Goal: Information Seeking & Learning: Learn about a topic

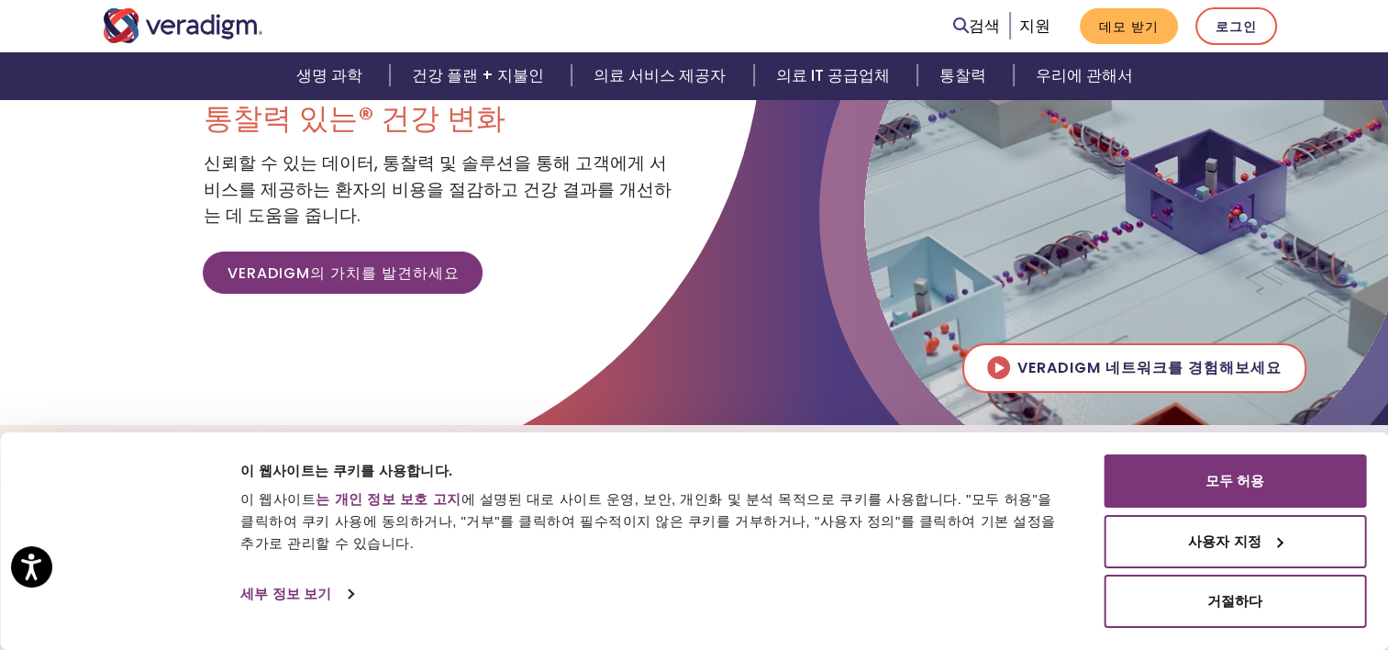
scroll to position [184, 0]
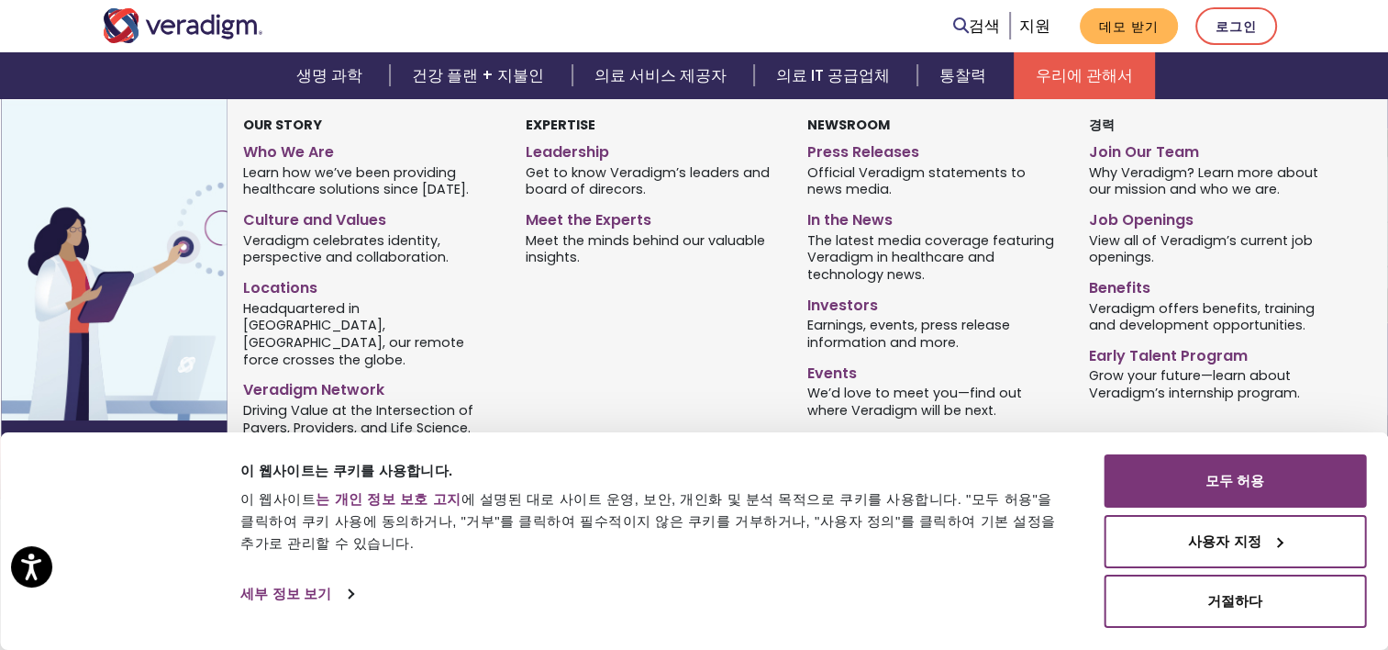
click at [1062, 77] on link "우리에 관해서" at bounding box center [1084, 75] width 141 height 47
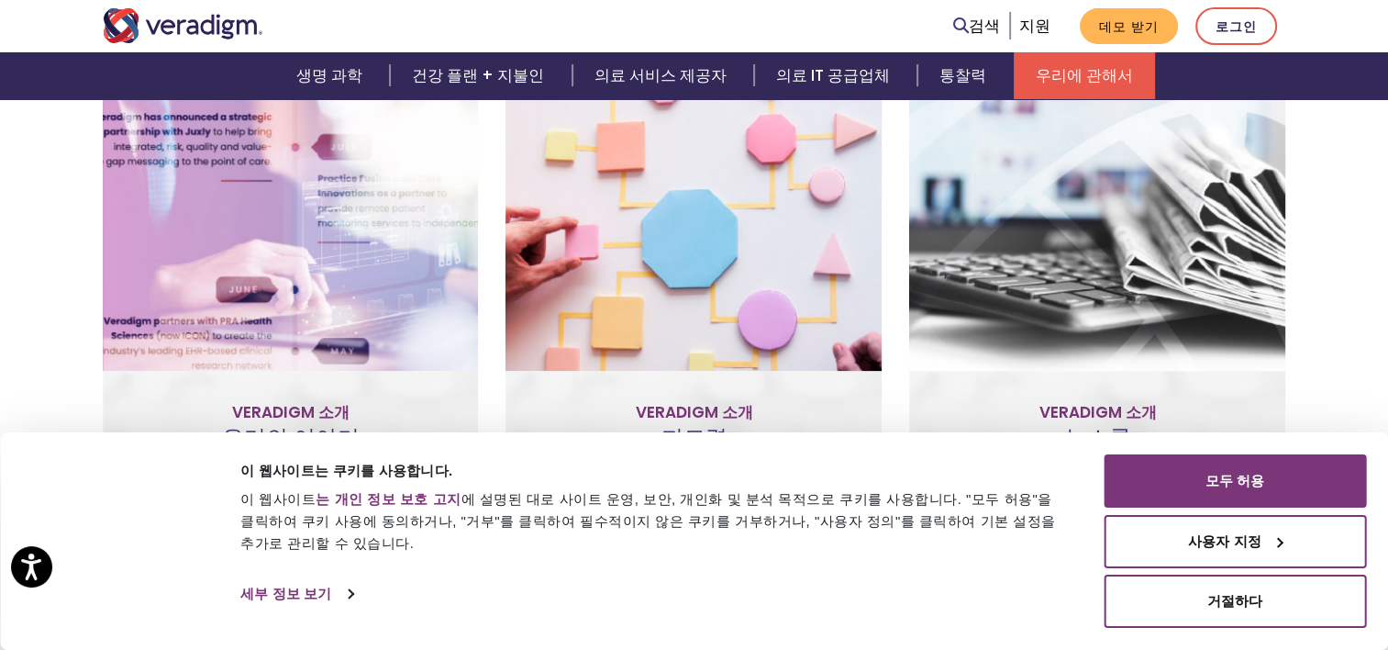
scroll to position [811, 0]
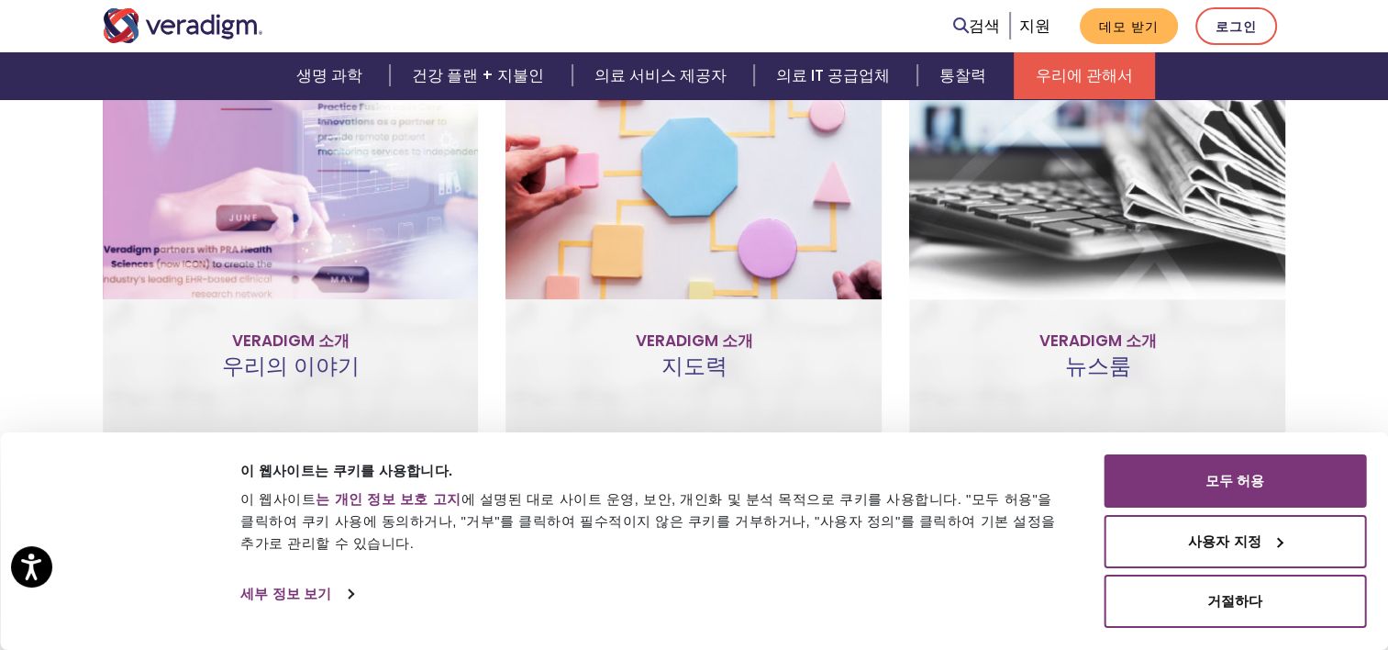
click at [1119, 279] on link "뉴스룸 방문" at bounding box center [1097, 273] width 130 height 42
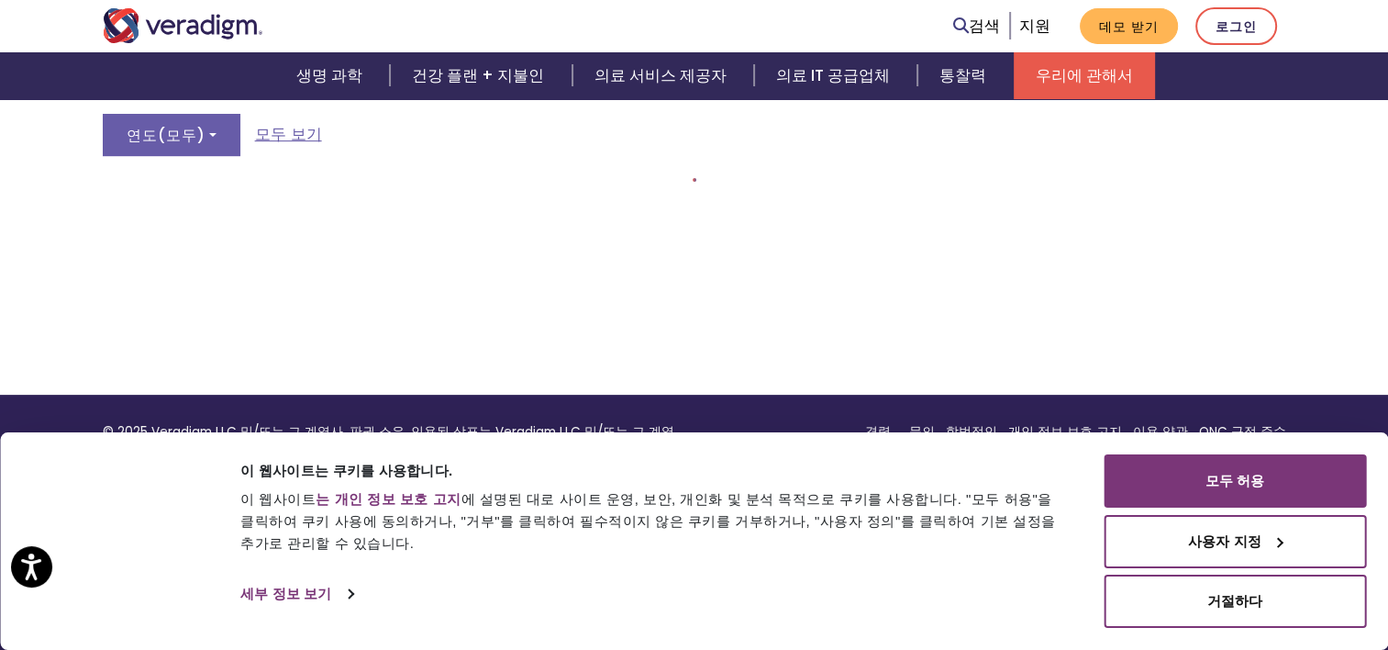
scroll to position [268, 0]
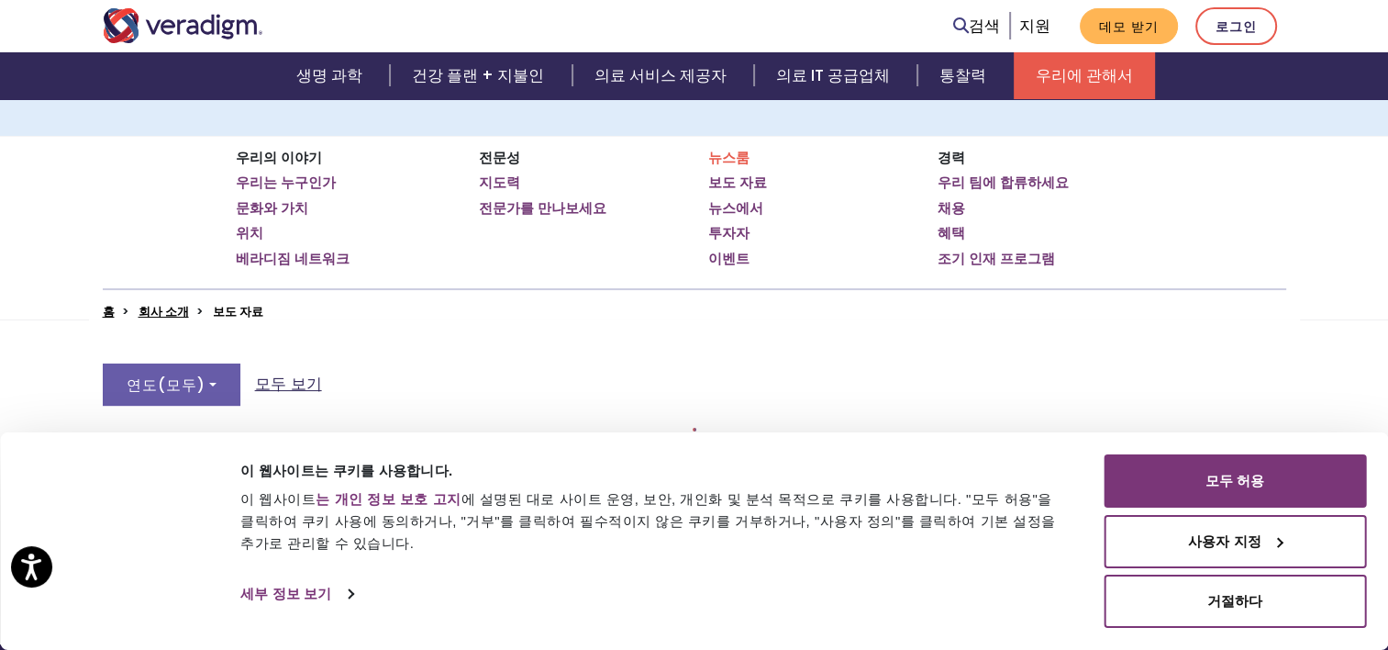
click at [291, 384] on link "모두 보기" at bounding box center [288, 384] width 67 height 25
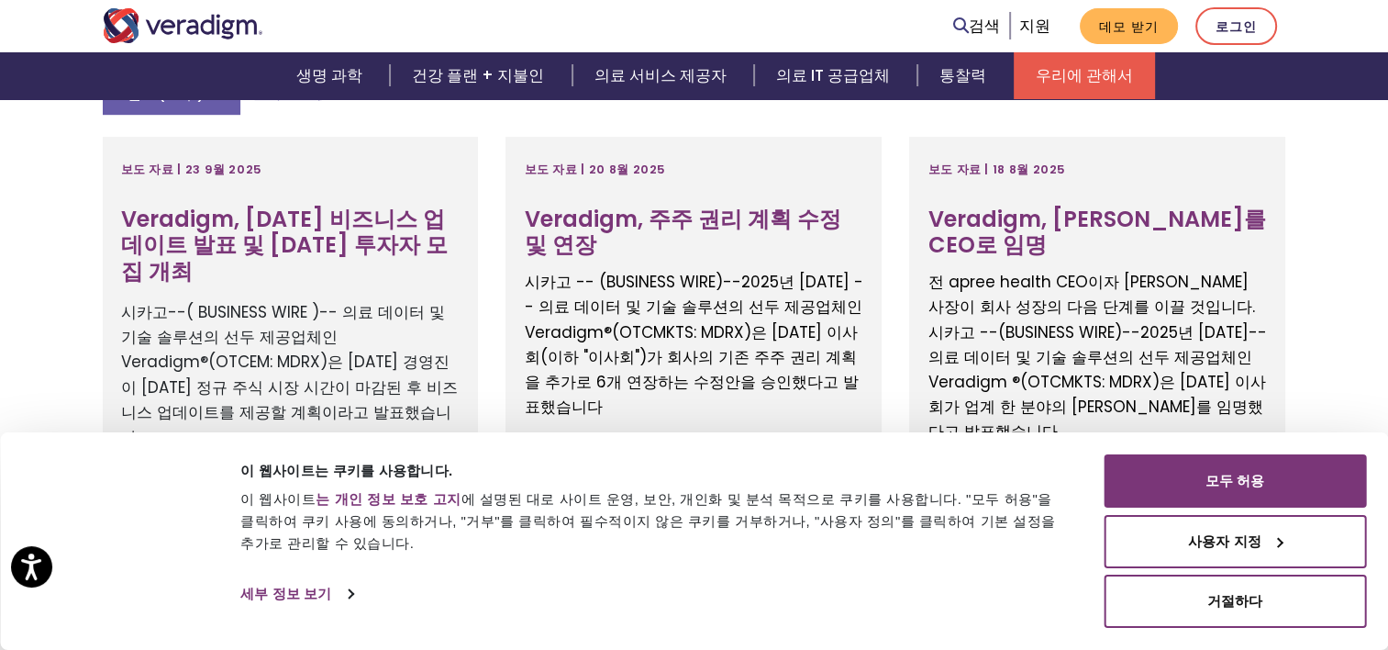
scroll to position [635, 0]
